Goal: Information Seeking & Learning: Learn about a topic

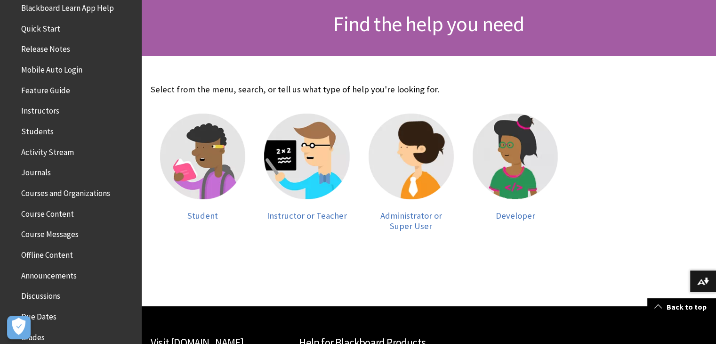
scroll to position [94, 0]
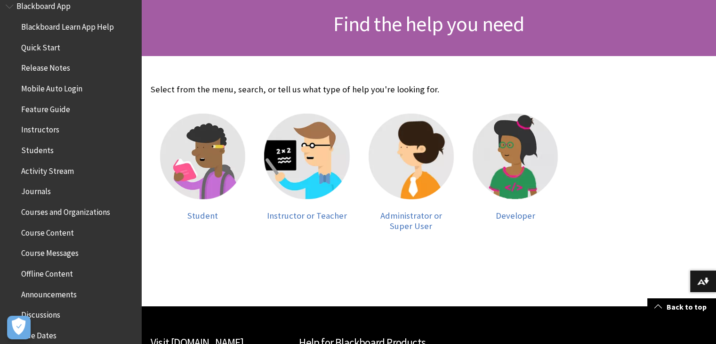
click at [38, 152] on span "Students" at bounding box center [37, 148] width 32 height 13
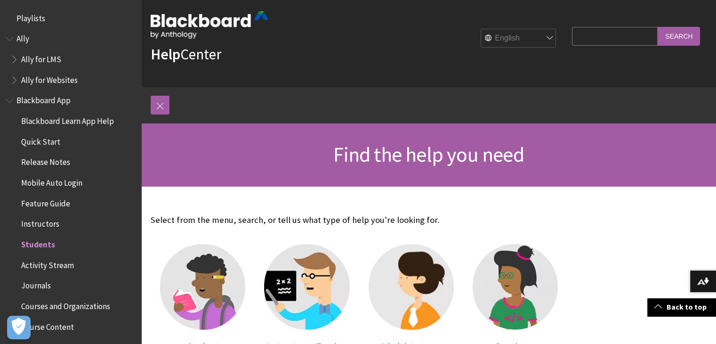
scroll to position [0, 0]
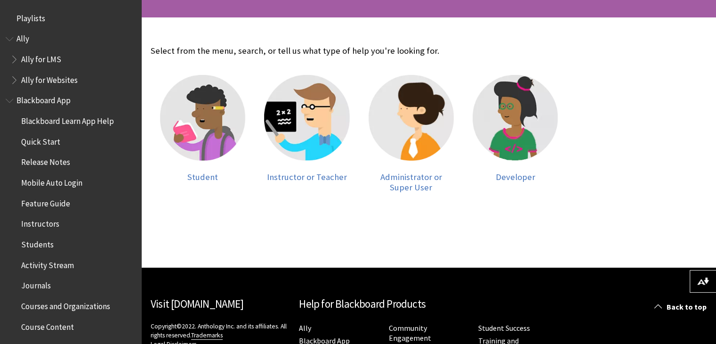
scroll to position [188, 0]
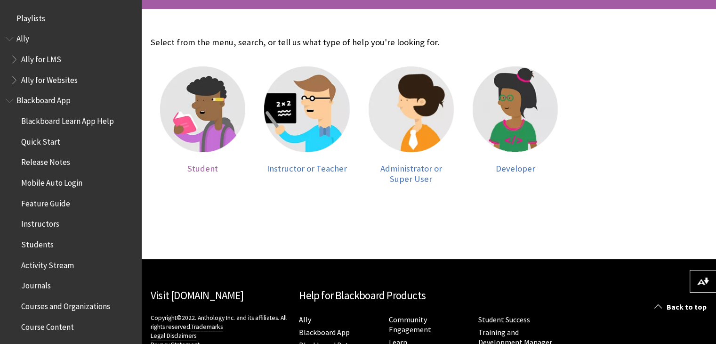
click at [202, 168] on span "Student" at bounding box center [202, 168] width 31 height 11
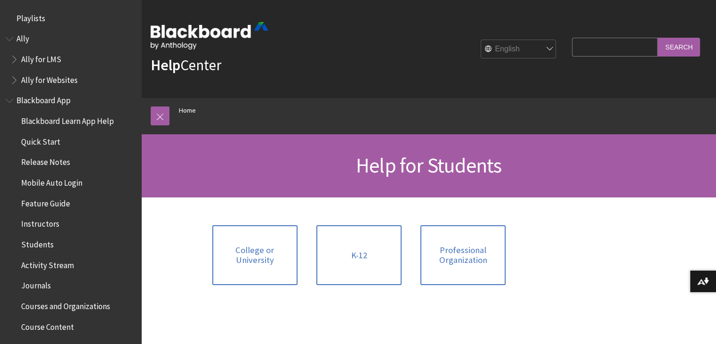
click at [580, 48] on input "Search Query" at bounding box center [615, 47] width 86 height 18
type input "HOW TO MESSAGE"
click at [681, 49] on input "Search" at bounding box center [679, 47] width 42 height 18
click at [677, 46] on input "Search" at bounding box center [679, 47] width 42 height 18
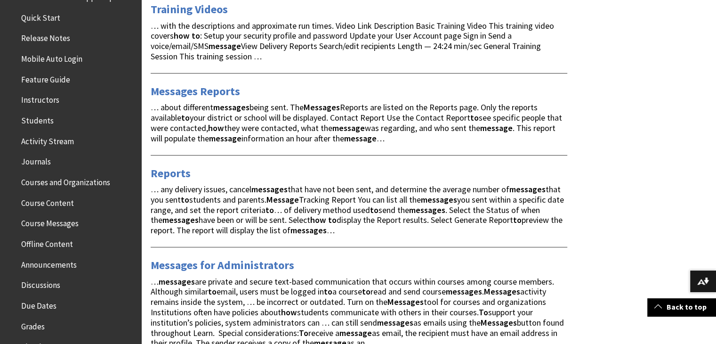
scroll to position [94, 0]
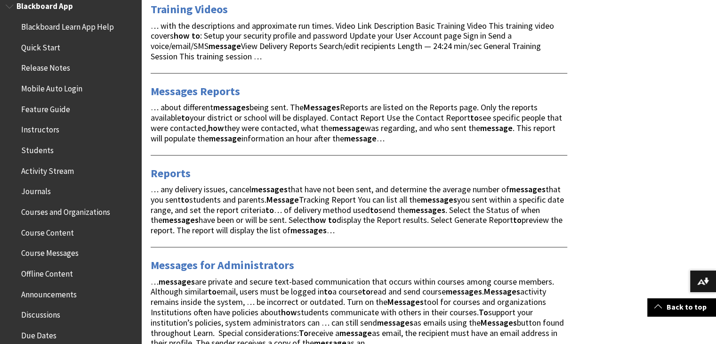
click at [45, 152] on span "Students" at bounding box center [37, 148] width 32 height 13
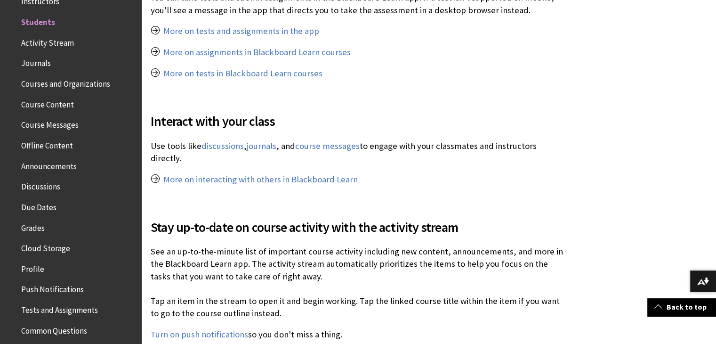
scroll to position [659, 0]
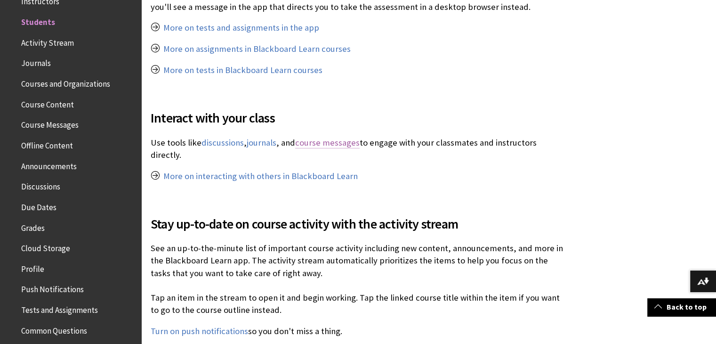
click at [326, 144] on link "course messages" at bounding box center [327, 142] width 65 height 11
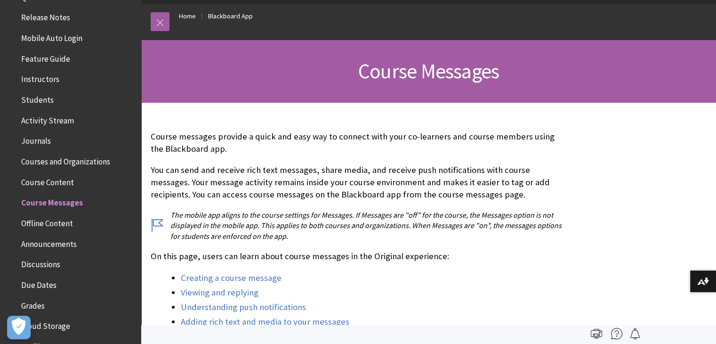
scroll to position [137, 0]
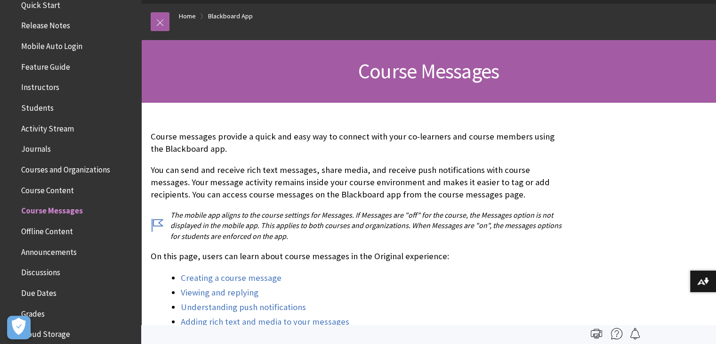
click at [65, 210] on span "Course Messages" at bounding box center [52, 209] width 62 height 13
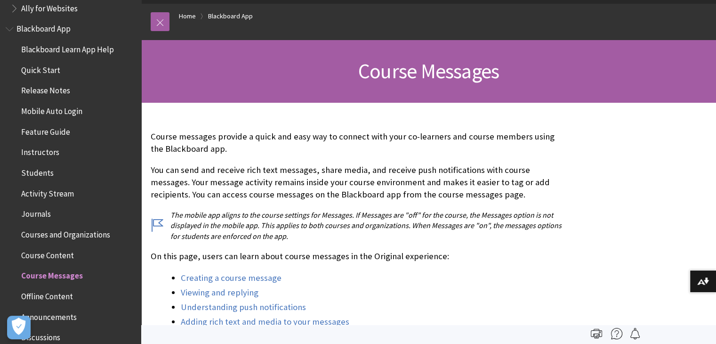
scroll to position [0, 0]
